Goal: Check status: Check status

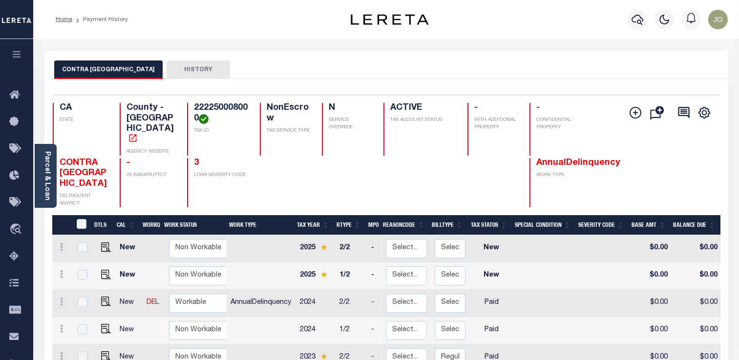
scroll to position [96, 0]
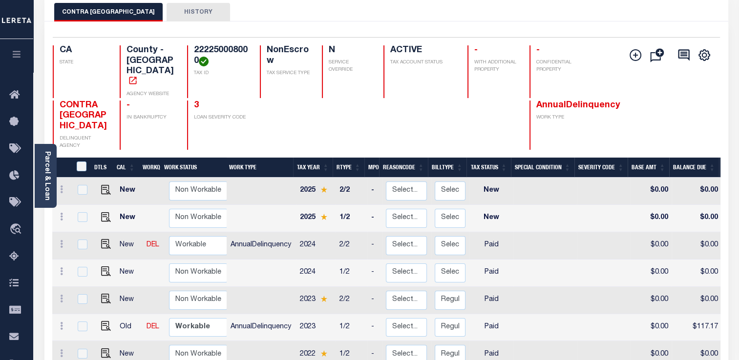
scroll to position [51, 0]
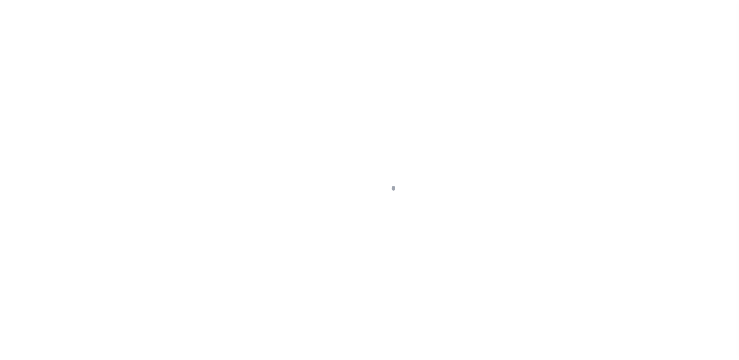
scroll to position [172, 0]
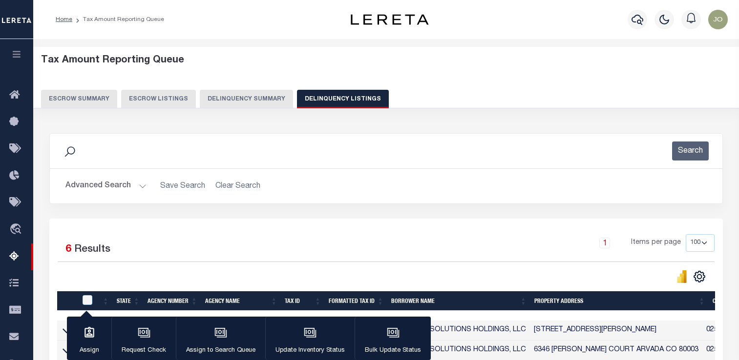
select select "100"
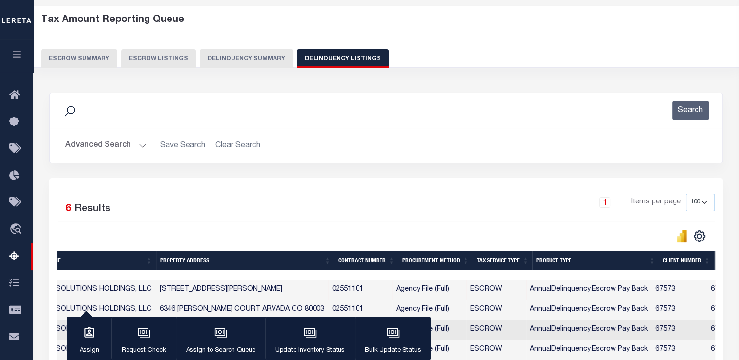
scroll to position [36, 0]
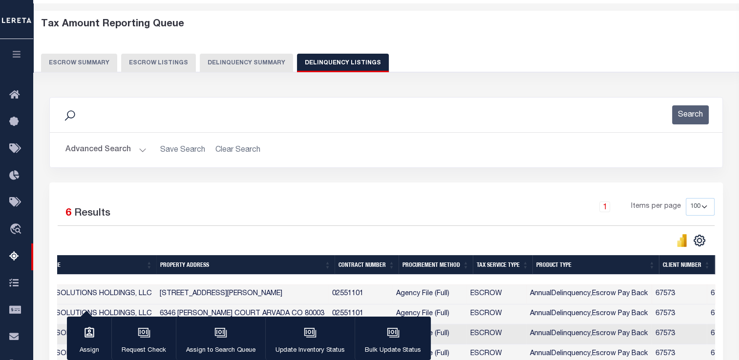
click at [232, 64] on button "Delinquency Summary" at bounding box center [246, 63] width 93 height 19
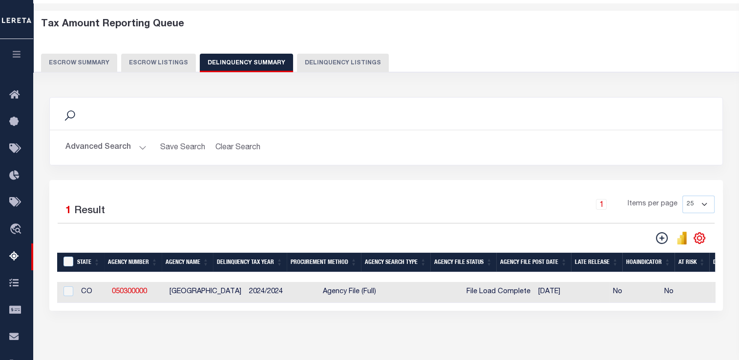
scroll to position [0, 0]
click at [111, 145] on button "Advanced Search" at bounding box center [105, 147] width 81 height 19
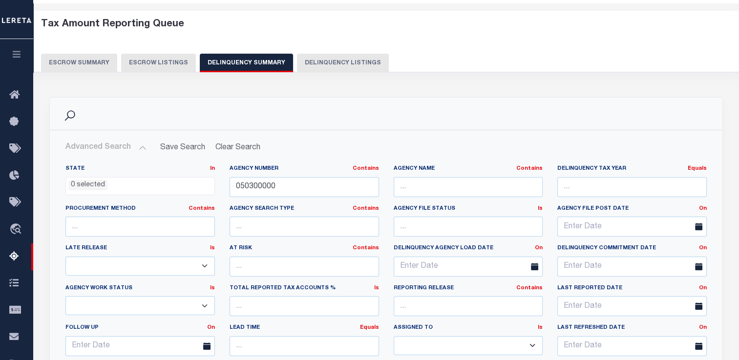
scroll to position [244, 0]
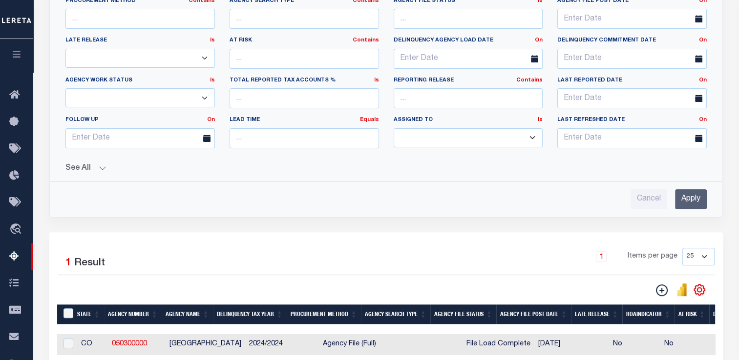
click at [67, 171] on button "See All" at bounding box center [385, 168] width 641 height 9
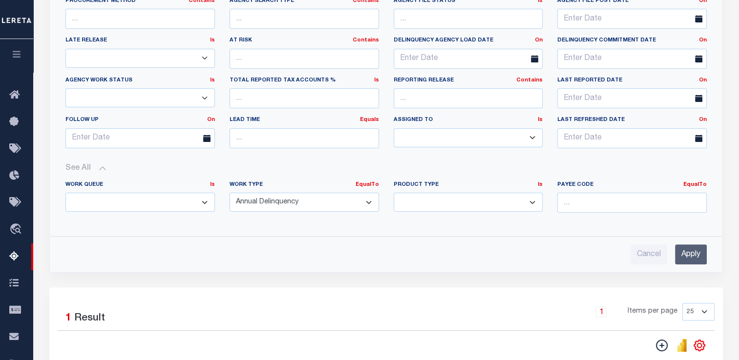
scroll to position [396, 0]
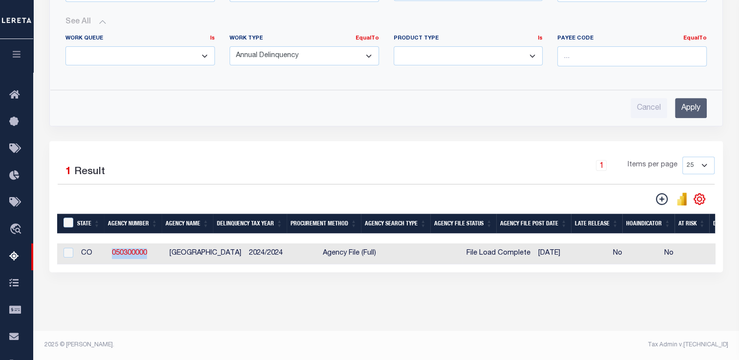
drag, startPoint x: 157, startPoint y: 244, endPoint x: 111, endPoint y: 241, distance: 45.5
click at [111, 244] on td "050300000" at bounding box center [137, 254] width 58 height 21
checkbox input "true"
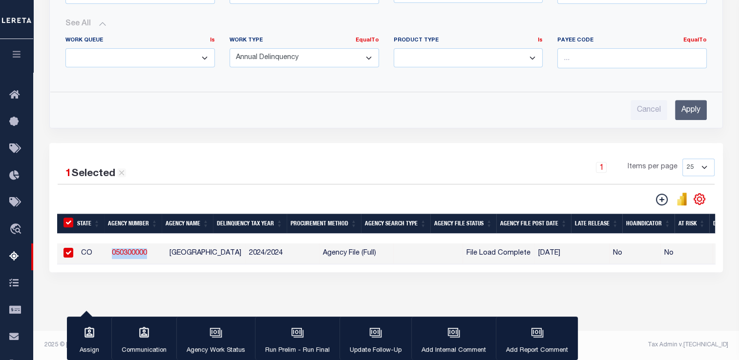
copy link "050300000"
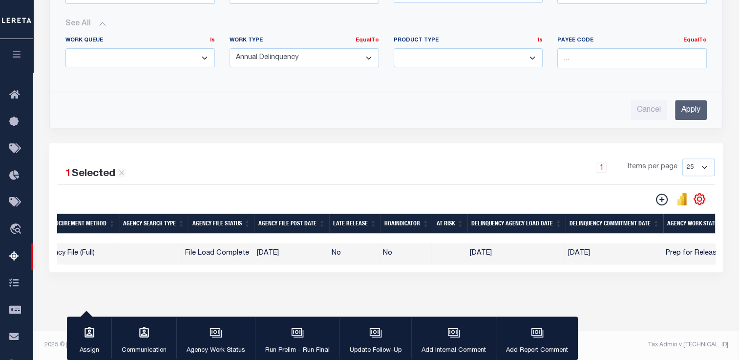
scroll to position [0, 0]
